Goal: Transaction & Acquisition: Purchase product/service

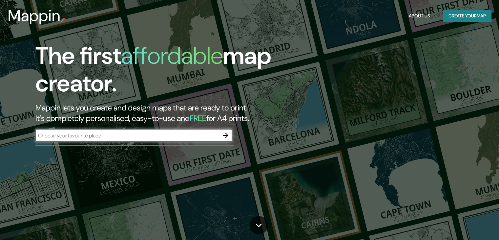
click at [85, 135] on input "text" at bounding box center [127, 136] width 184 height 8
type input "minas de gerais 1420 [GEOGRAPHIC_DATA]"
click at [226, 134] on icon "button" at bounding box center [225, 135] width 5 height 5
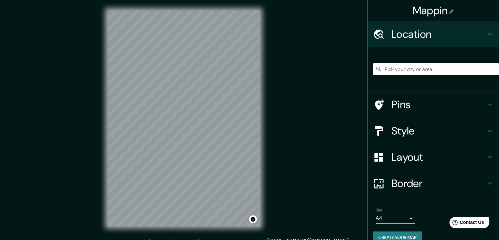
click at [408, 68] on input "Pick your city or area" at bounding box center [436, 69] width 126 height 12
click at [401, 66] on input "Algarrobo, [GEOGRAPHIC_DATA], [GEOGRAPHIC_DATA]" at bounding box center [436, 69] width 126 height 12
click at [467, 67] on input "Algarrobo, [GEOGRAPHIC_DATA], [GEOGRAPHIC_DATA]" at bounding box center [436, 69] width 126 height 12
click at [379, 70] on input "Algarrobo, [GEOGRAPHIC_DATA], [GEOGRAPHIC_DATA]" at bounding box center [436, 69] width 126 height 12
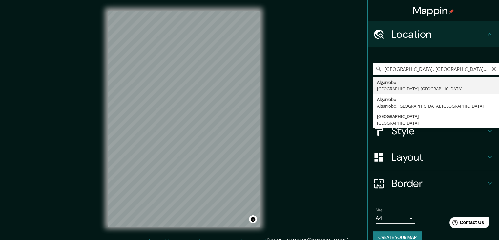
type input "Algarrobo, [GEOGRAPHIC_DATA], [GEOGRAPHIC_DATA]"
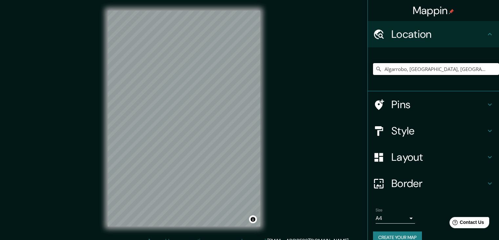
click at [263, 118] on div "© Mapbox © OpenStreetMap Improve this map" at bounding box center [184, 118] width 174 height 237
click at [222, 0] on html "Mappin Location [GEOGRAPHIC_DATA], [GEOGRAPHIC_DATA], [GEOGRAPHIC_DATA] Pins St…" at bounding box center [249, 120] width 499 height 240
click at [403, 129] on h4 "Style" at bounding box center [438, 130] width 94 height 13
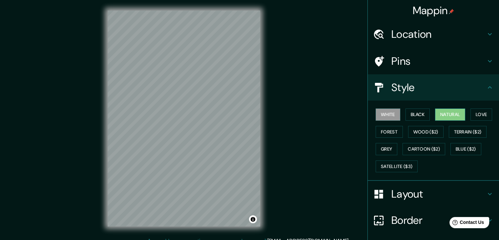
click at [444, 113] on button "Natural" at bounding box center [450, 114] width 30 height 12
click at [476, 113] on button "Love" at bounding box center [482, 114] width 22 height 12
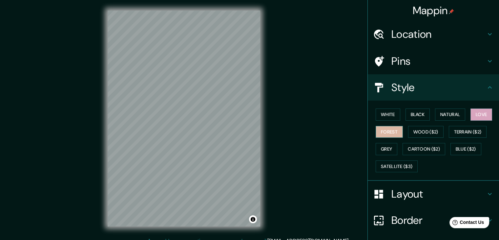
click at [384, 129] on button "Forest" at bounding box center [389, 132] width 27 height 12
click at [416, 131] on button "Wood ($2)" at bounding box center [425, 132] width 35 height 12
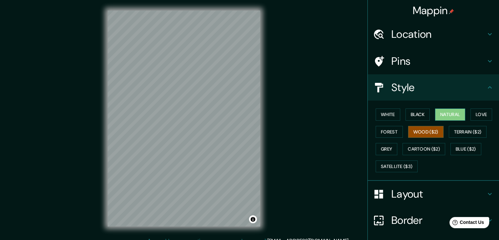
click at [445, 112] on button "Natural" at bounding box center [450, 114] width 30 height 12
click at [411, 191] on h4 "Layout" at bounding box center [438, 193] width 94 height 13
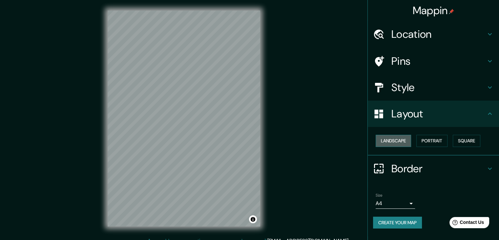
click at [399, 141] on button "Landscape" at bounding box center [393, 141] width 35 height 12
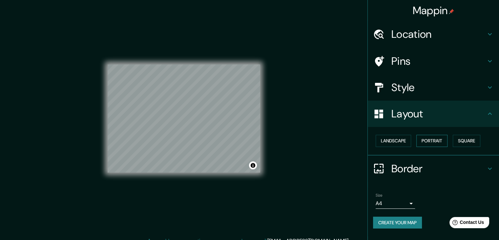
click at [439, 140] on button "Portrait" at bounding box center [431, 141] width 31 height 12
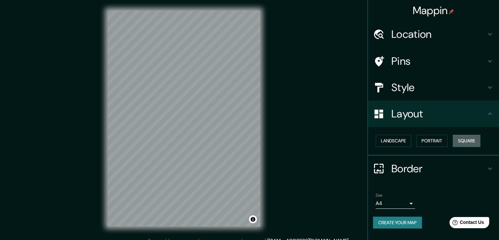
click at [469, 139] on button "Square" at bounding box center [467, 141] width 28 height 12
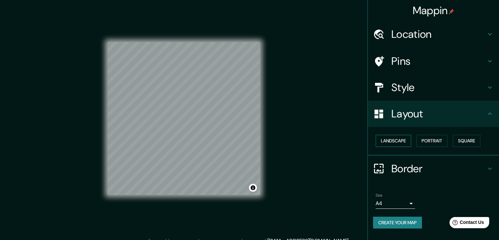
click at [391, 141] on button "Landscape" at bounding box center [393, 141] width 35 height 12
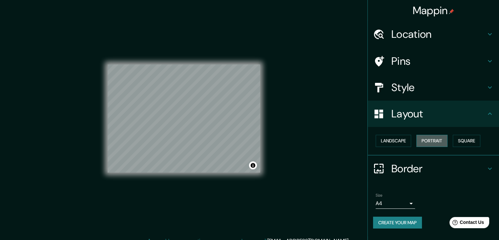
click at [429, 137] on button "Portrait" at bounding box center [431, 141] width 31 height 12
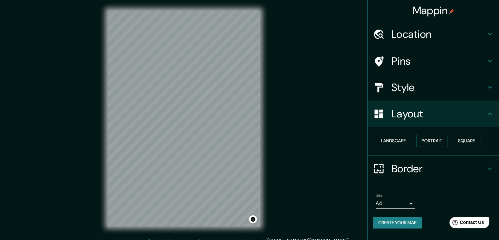
click at [412, 57] on h4 "Pins" at bounding box center [438, 60] width 94 height 13
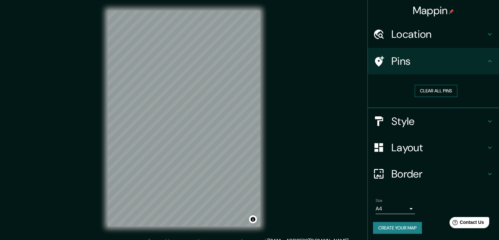
click at [423, 87] on button "Clear all pins" at bounding box center [436, 91] width 43 height 12
click at [402, 57] on h4 "Pins" at bounding box center [438, 60] width 94 height 13
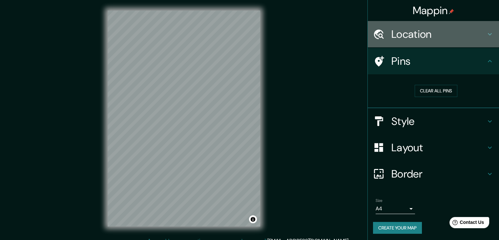
click at [382, 37] on div at bounding box center [382, 34] width 18 height 11
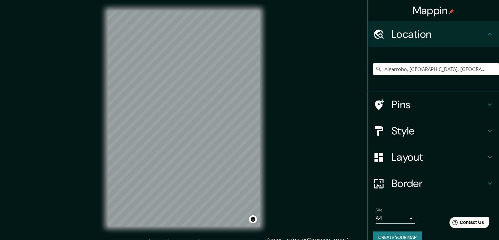
scroll to position [11, 0]
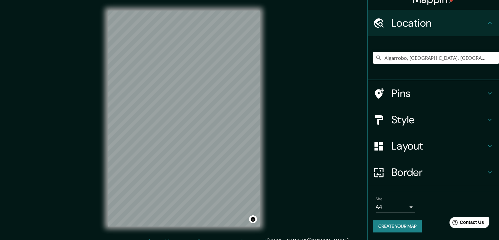
click at [385, 225] on button "Create your map" at bounding box center [397, 226] width 49 height 12
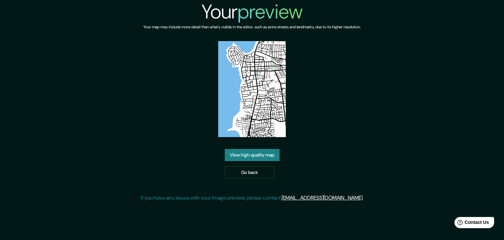
click at [256, 154] on link "View high quality map" at bounding box center [252, 155] width 55 height 12
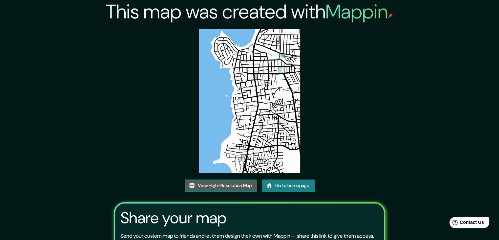
click at [221, 186] on link "View High-Resolution Map" at bounding box center [221, 185] width 72 height 12
